Goal: Register for event/course

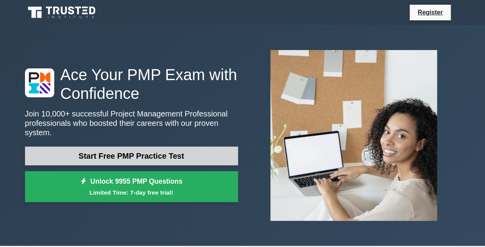
click at [169, 148] on link "Start Free PMP Practice Test" at bounding box center [131, 155] width 213 height 19
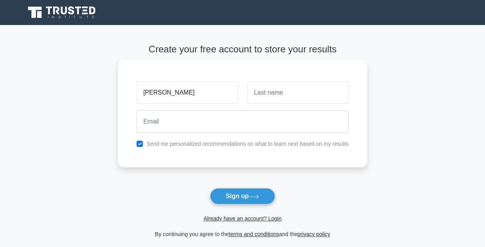
type input "[PERSON_NAME]"
click at [263, 96] on input "text" at bounding box center [297, 92] width 101 height 23
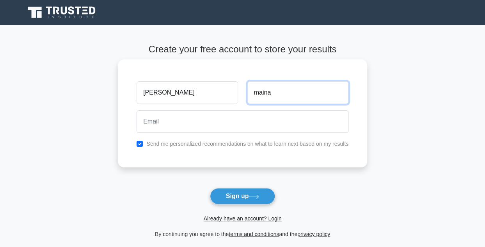
type input "maina"
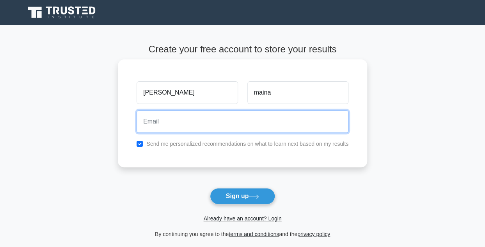
click at [170, 129] on input "email" at bounding box center [243, 121] width 212 height 23
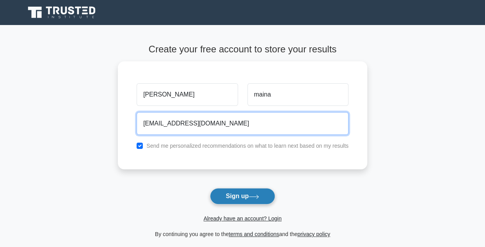
type input "[EMAIL_ADDRESS][DOMAIN_NAME]"
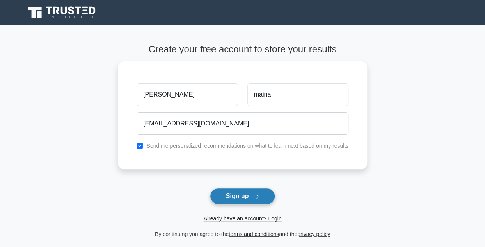
click at [256, 196] on icon at bounding box center [253, 196] width 11 height 4
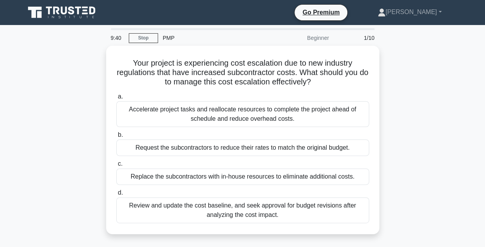
click at [315, 39] on div "Beginner" at bounding box center [299, 38] width 68 height 16
click at [321, 36] on div "Beginner" at bounding box center [299, 38] width 68 height 16
click at [141, 37] on link "Stop" at bounding box center [143, 38] width 29 height 10
